Goal: Information Seeking & Learning: Learn about a topic

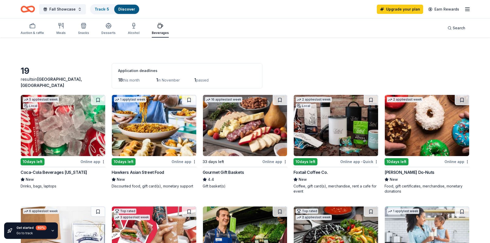
scroll to position [308, 0]
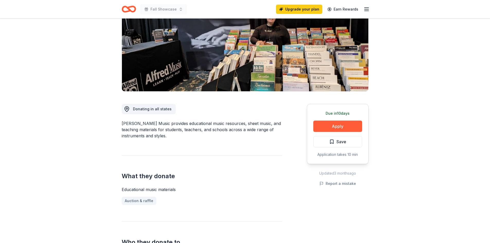
scroll to position [77, 0]
